Goal: Task Accomplishment & Management: Manage account settings

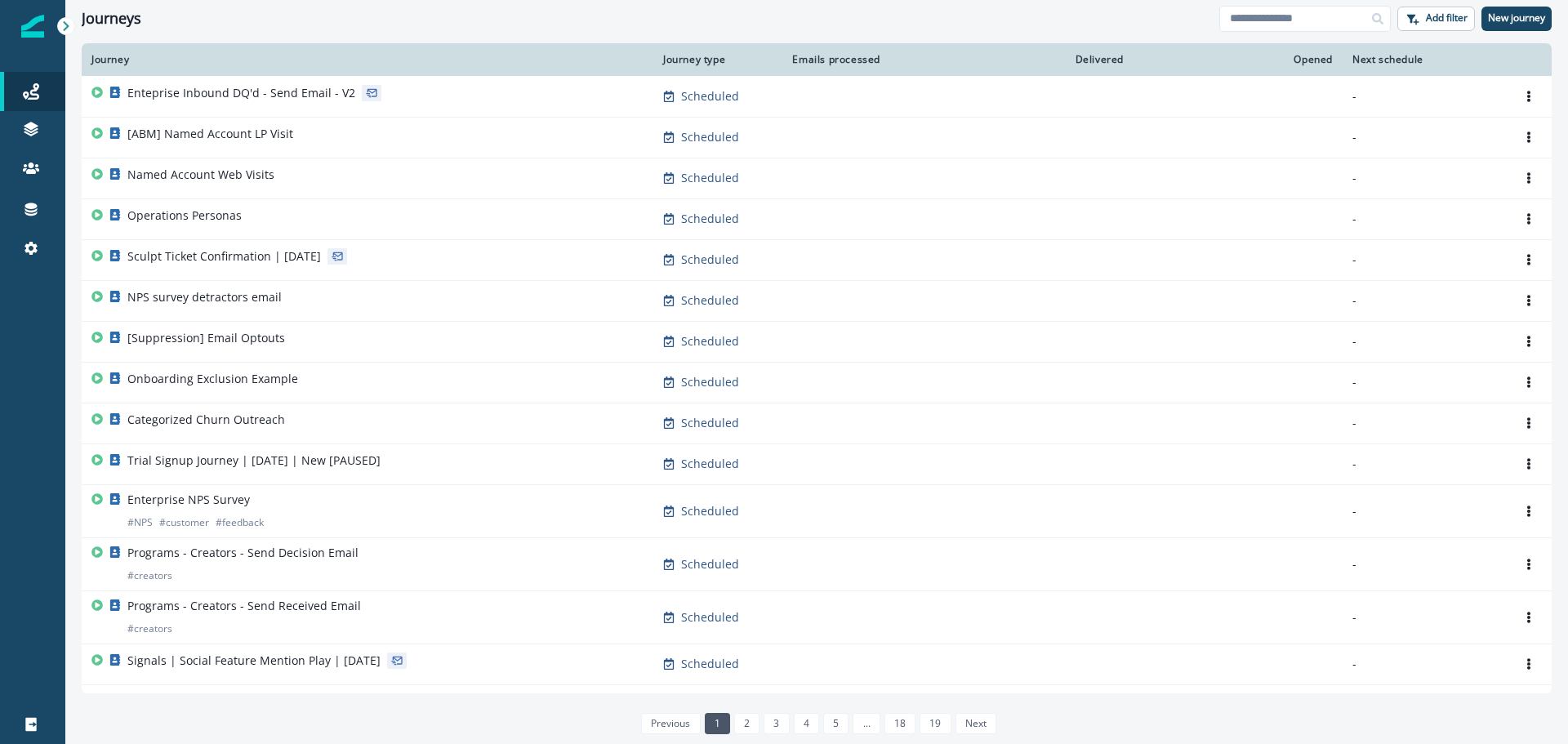
click at [62, 24] on icon at bounding box center [66, 26] width 12 height 12
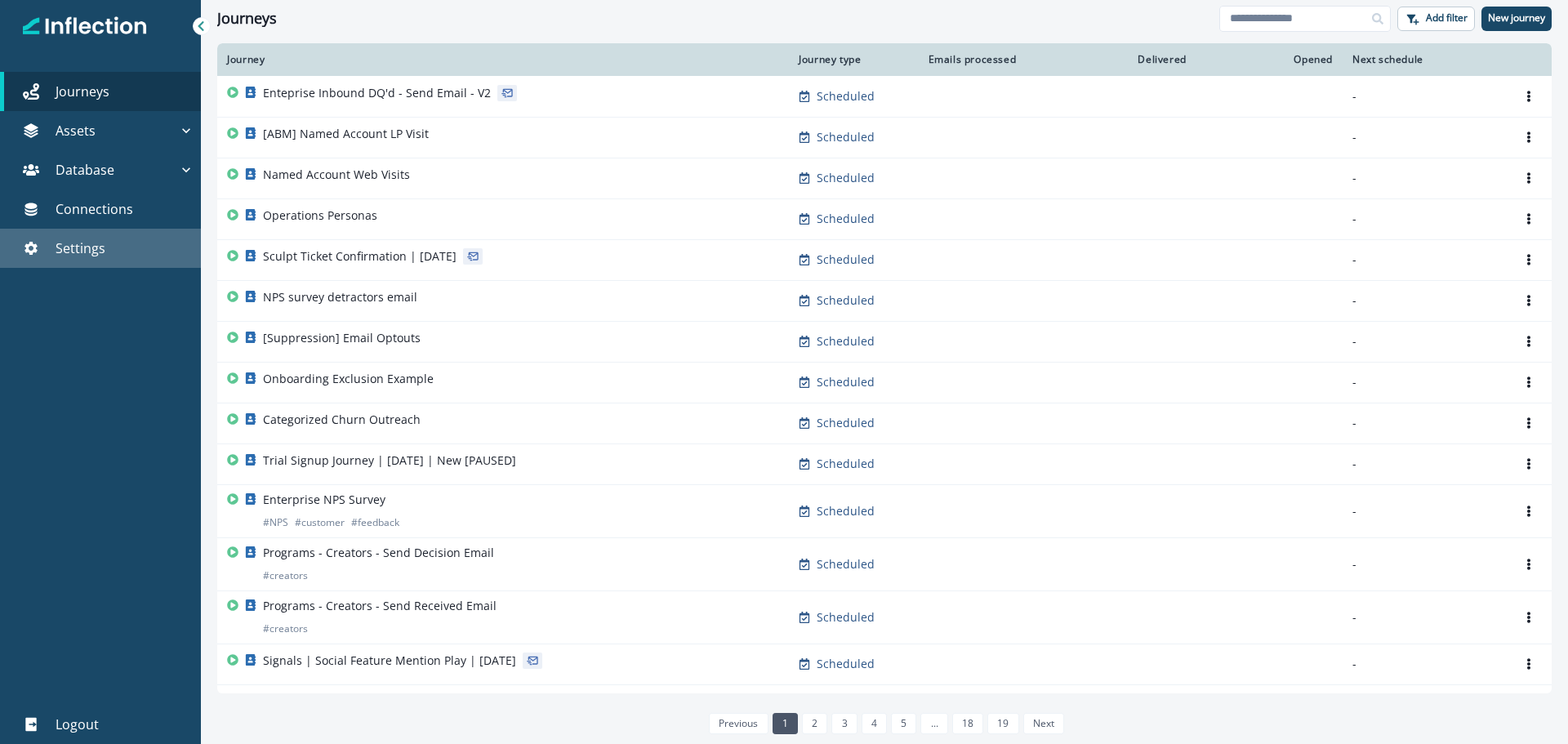
click at [129, 249] on div "Settings" at bounding box center [100, 249] width 188 height 19
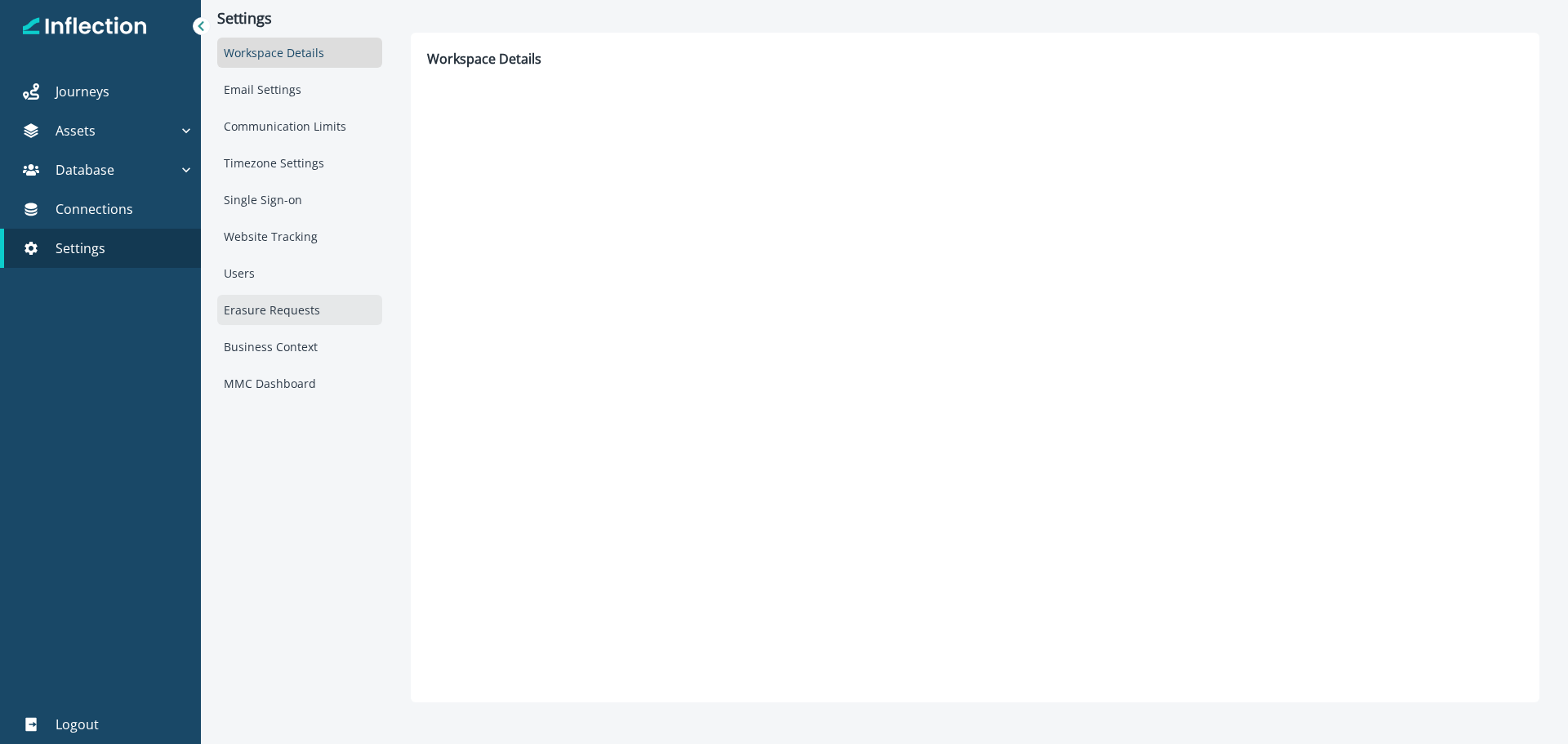
click at [292, 321] on div "Erasure Requests" at bounding box center [300, 309] width 165 height 30
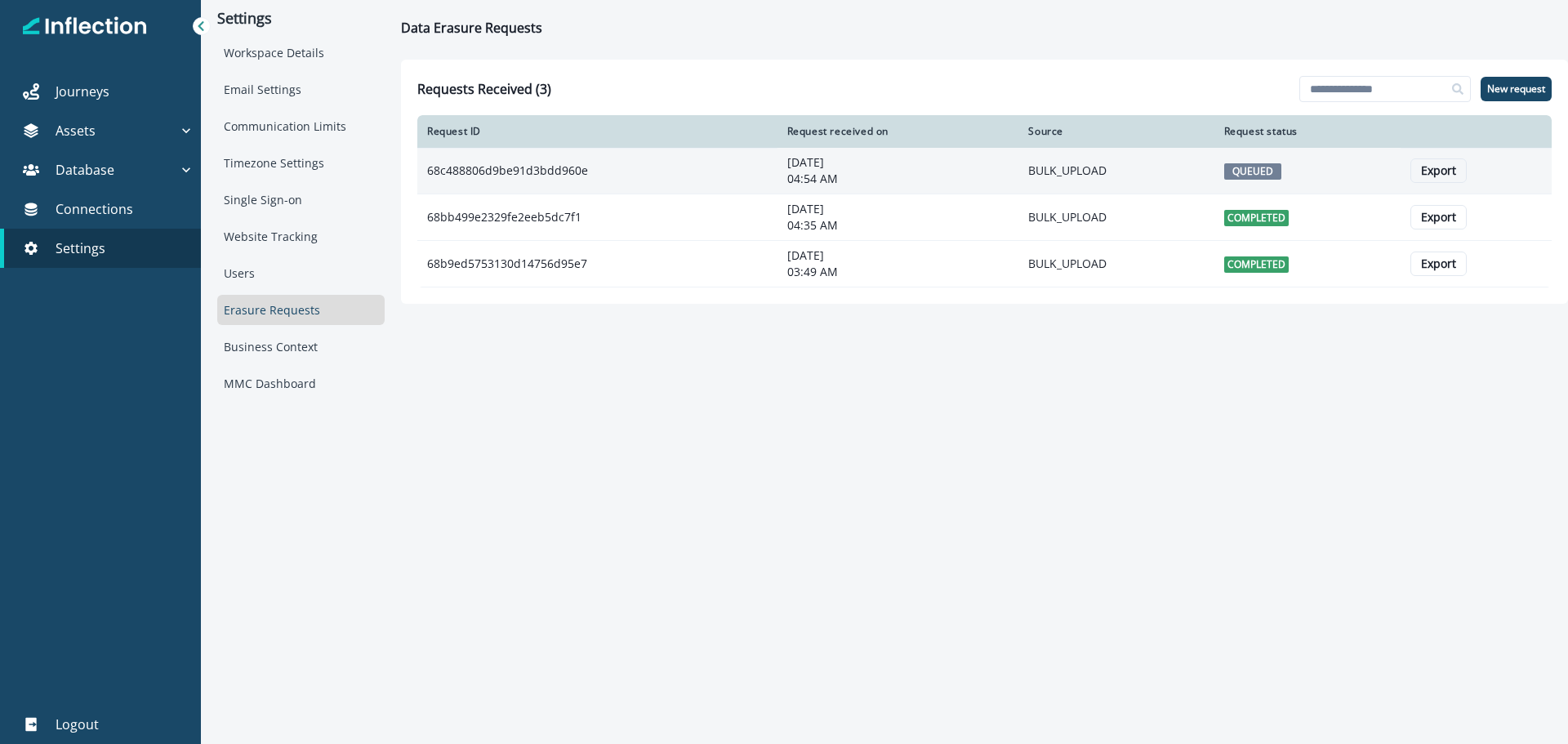
click at [1247, 170] on span "QUEUED" at bounding box center [1252, 172] width 57 height 16
click at [1435, 169] on p "Export" at bounding box center [1438, 171] width 35 height 13
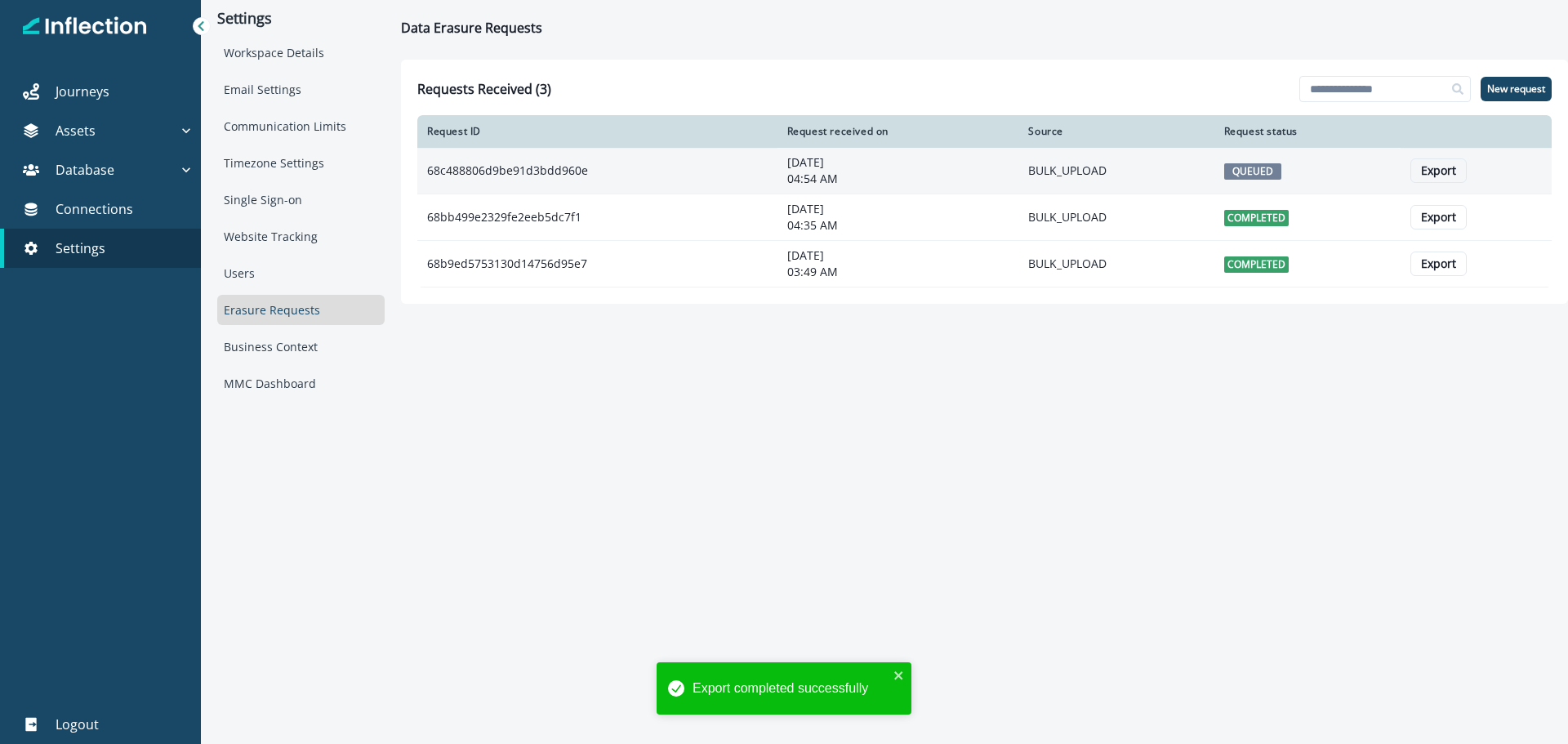
click at [1192, 178] on td "BULK_UPLOAD" at bounding box center [1115, 171] width 196 height 46
click at [1261, 173] on span "QUEUED" at bounding box center [1252, 172] width 57 height 16
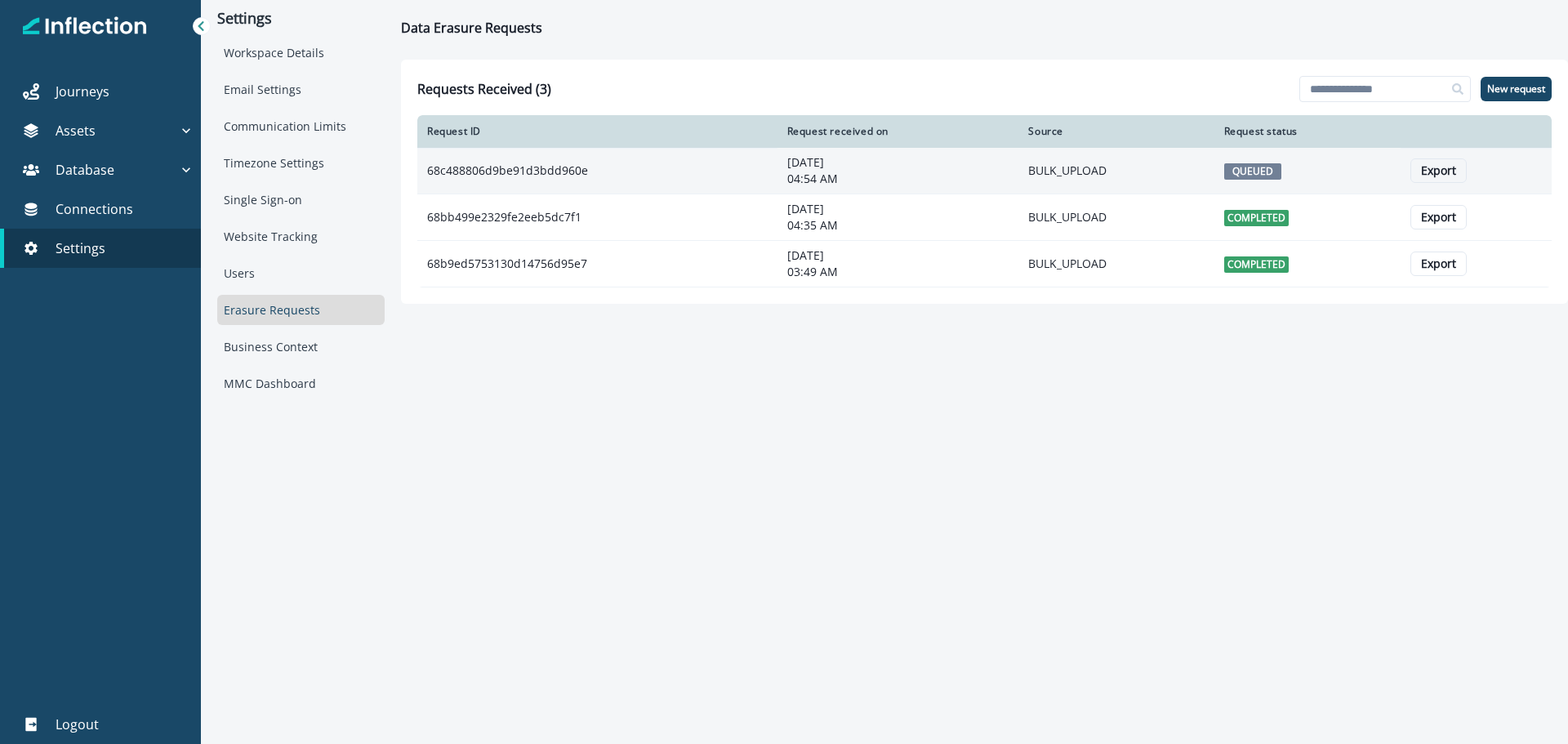
drag, startPoint x: 616, startPoint y: 173, endPoint x: 1004, endPoint y: 171, distance: 388.0
click at [1004, 171] on p "04:54 AM" at bounding box center [898, 178] width 222 height 16
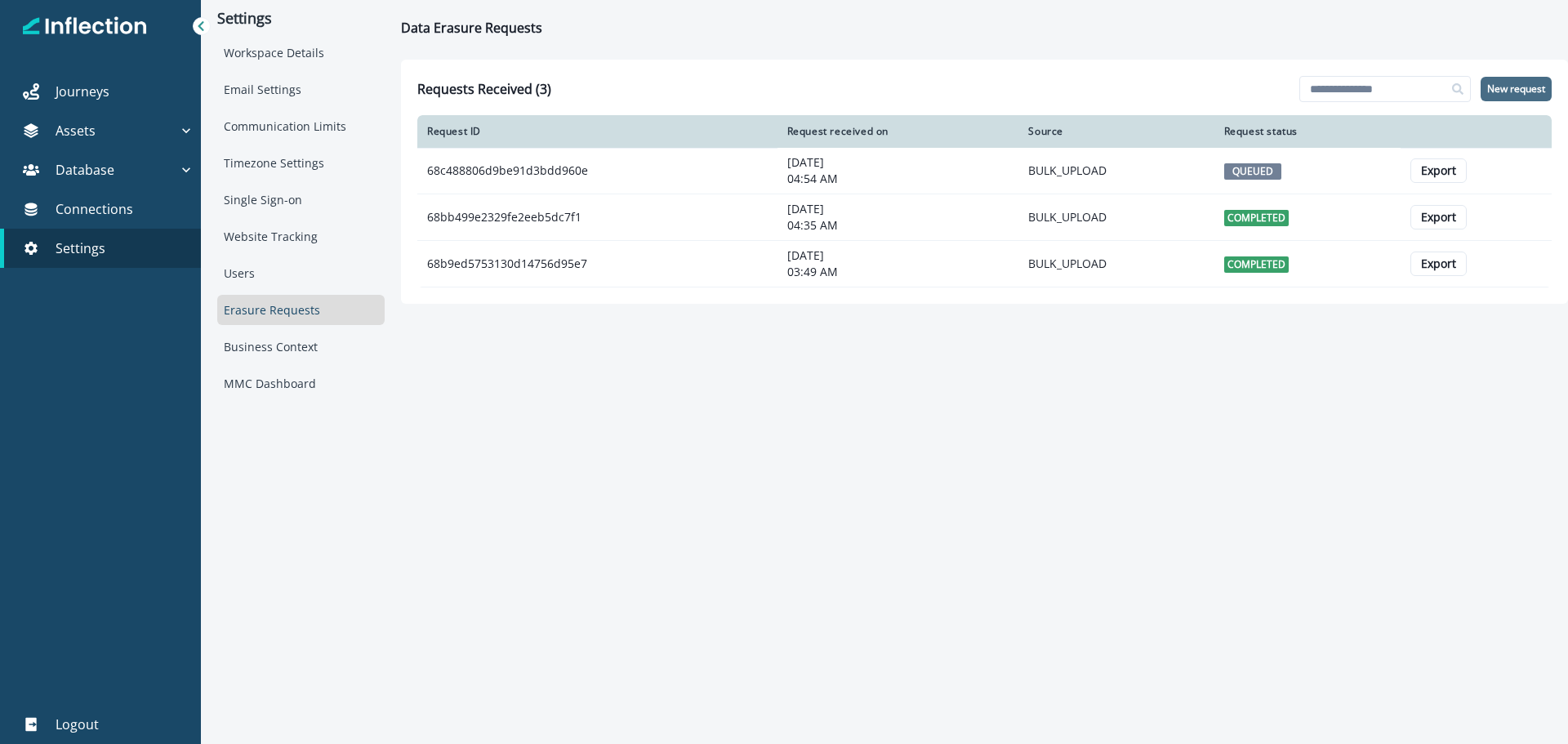
click at [1520, 89] on p "New request" at bounding box center [1516, 89] width 58 height 12
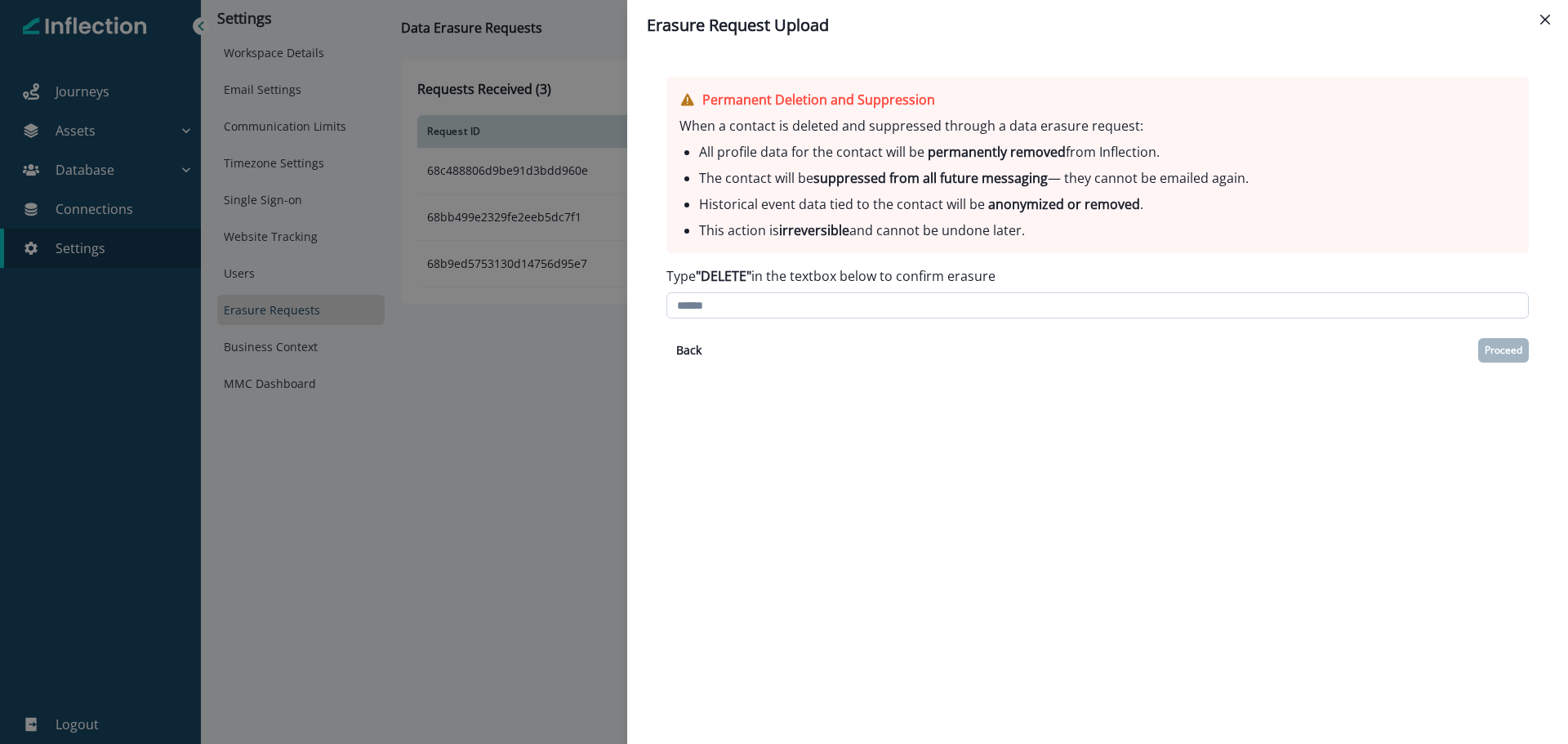
click at [833, 308] on input at bounding box center [1097, 305] width 862 height 26
type input "******"
click at [1499, 348] on p "Proceed" at bounding box center [1503, 351] width 38 height 12
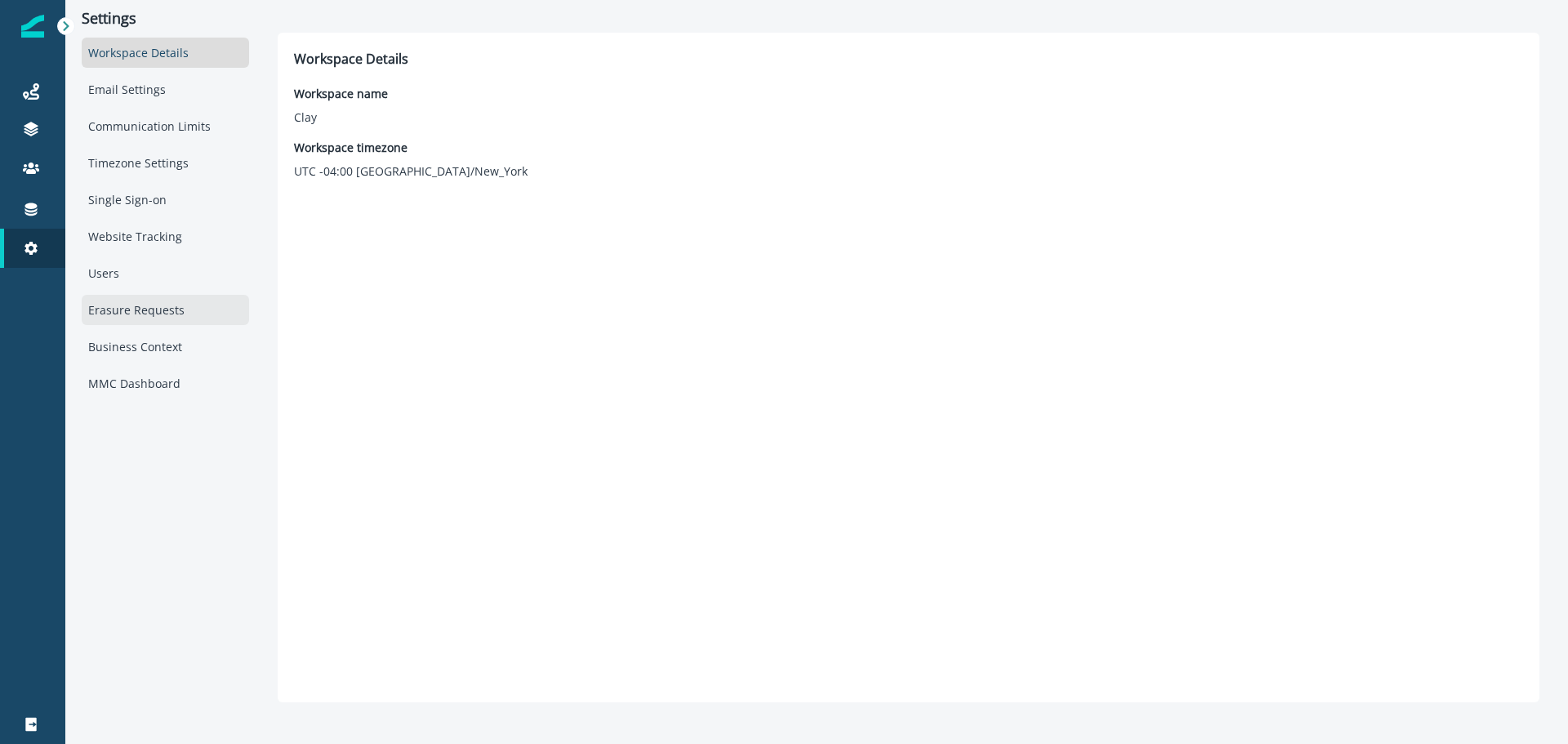
click at [138, 321] on div "Erasure Requests" at bounding box center [166, 309] width 168 height 30
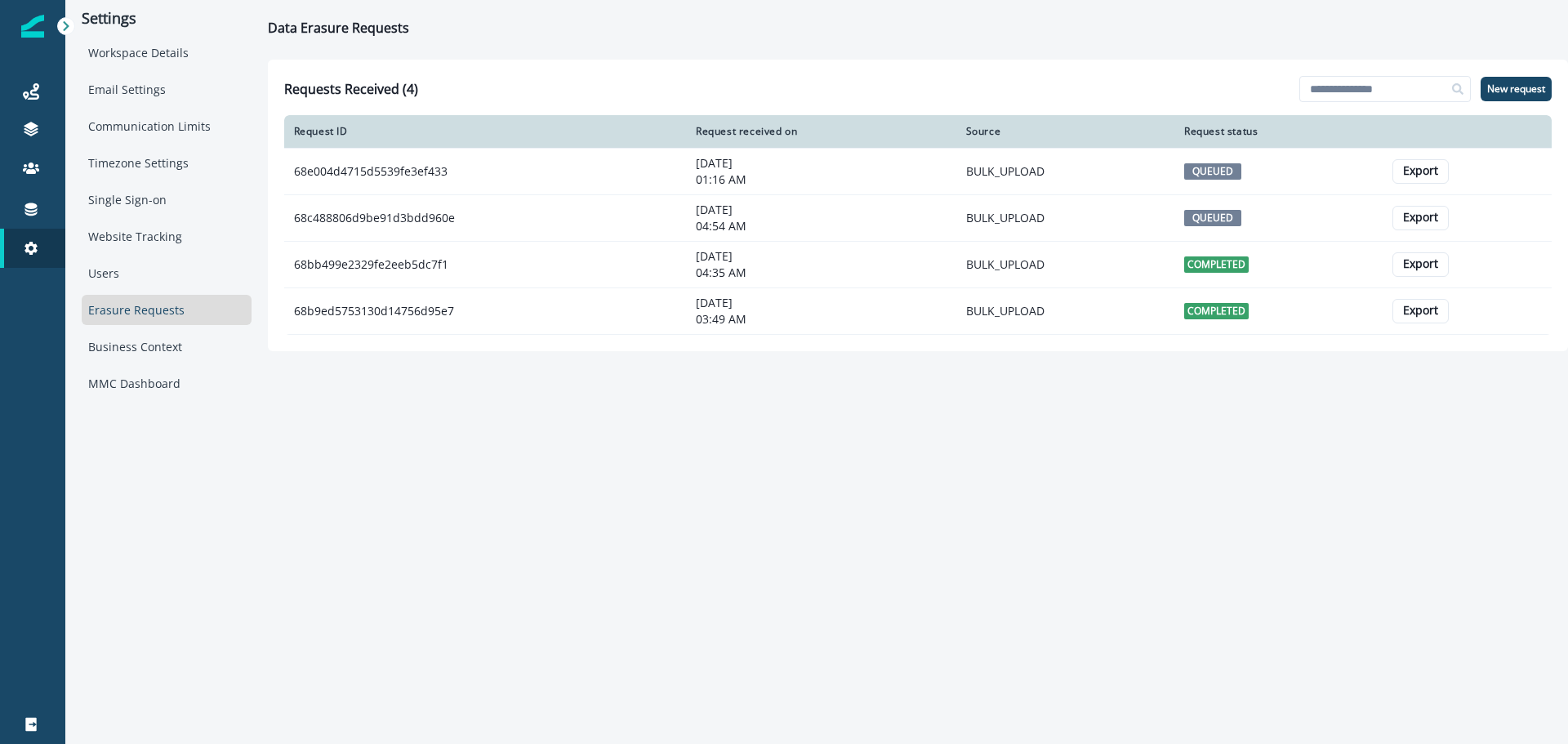
click at [148, 313] on div "Erasure Requests" at bounding box center [167, 309] width 170 height 30
